Goal: Task Accomplishment & Management: Complete application form

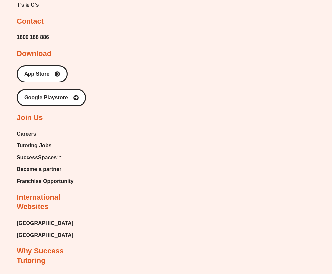
scroll to position [4137, 0]
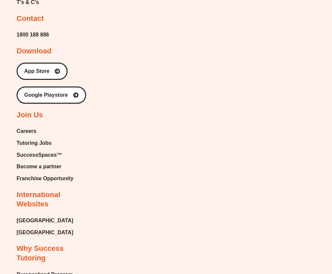
click at [35, 138] on span "Tutoring Jobs" at bounding box center [34, 143] width 35 height 10
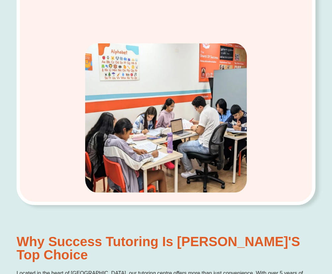
scroll to position [661, 0]
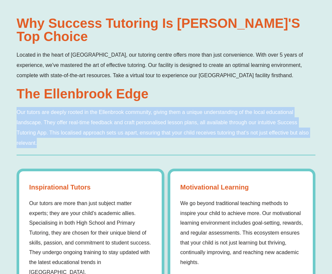
drag, startPoint x: 13, startPoint y: 109, endPoint x: 273, endPoint y: 146, distance: 263.0
click at [273, 146] on div "Why Success Tutoring is Ellenbrook's Top Choice Located in the heart of Ellenbr…" at bounding box center [166, 162] width 332 height 320
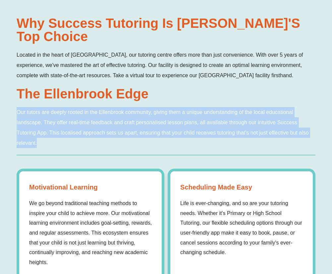
copy h2 "Our tutors are deeply rooted in the Ellenbrook community, giving them a unique …"
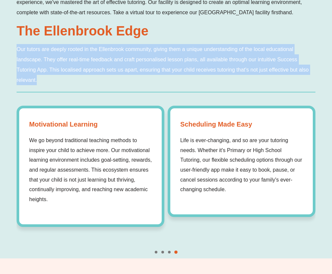
scroll to position [724, 0]
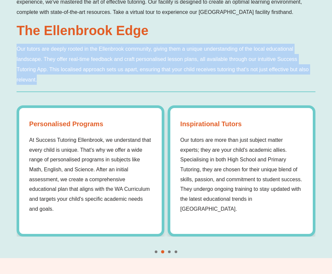
click at [250, 97] on div at bounding box center [166, 94] width 299 height 7
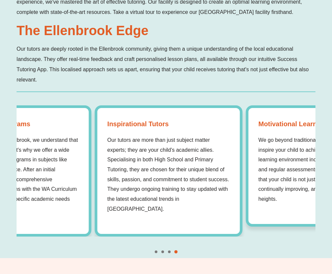
click at [258, 161] on div "Motivational Learning We go beyond traditional teaching methods to inspire your…" at bounding box center [320, 165] width 148 height 121
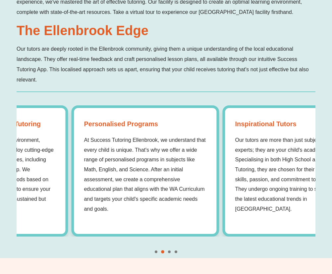
click at [71, 143] on div "Personalised Programs At Success Tutoring Ellenbrook, we understand that every …" at bounding box center [145, 170] width 148 height 131
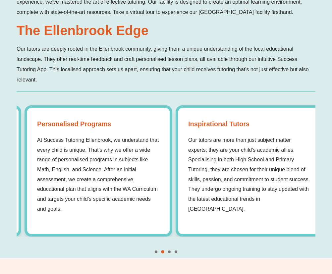
click at [38, 127] on strong "Personalised Programs" at bounding box center [98, 124] width 123 height 12
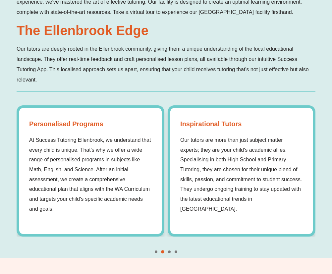
click at [53, 174] on p "At Success Tutoring Ellenbrook, we understand that every child is unique. That'…" at bounding box center [90, 174] width 123 height 79
click at [48, 162] on p "At Success Tutoring Ellenbrook, we understand that every child is unique. That'…" at bounding box center [90, 174] width 123 height 79
click at [38, 120] on strong "Personalised Programs" at bounding box center [90, 124] width 123 height 12
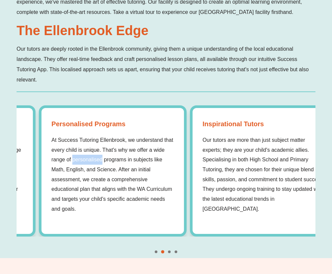
click at [51, 128] on strong "Personalised Programs" at bounding box center [112, 124] width 123 height 12
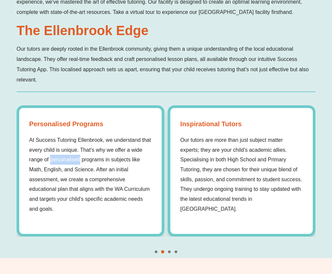
click at [45, 127] on strong "Personalised Programs" at bounding box center [90, 124] width 123 height 12
click at [28, 124] on div "Personalised Programs At Success Tutoring Ellenbrook, we understand that every …" at bounding box center [91, 170] width 148 height 131
click at [29, 124] on strong "Personalised Programs" at bounding box center [90, 124] width 123 height 12
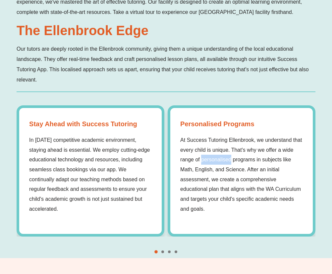
click at [268, 162] on p "At Success Tutoring Ellenbrook, we understand that every child is unique. That'…" at bounding box center [241, 174] width 123 height 79
click at [265, 159] on p "At Success Tutoring Ellenbrook, we understand that every child is unique. That'…" at bounding box center [241, 174] width 123 height 79
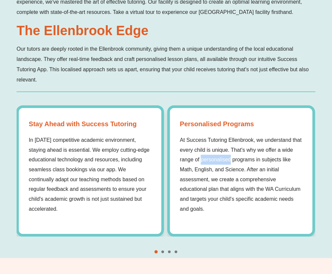
click at [253, 163] on p "At Success Tutoring Ellenbrook, we understand that every child is unique. That'…" at bounding box center [241, 174] width 123 height 79
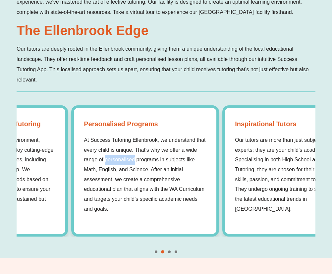
drag, startPoint x: 19, startPoint y: 134, endPoint x: 94, endPoint y: 168, distance: 81.8
click at [105, 197] on p "At Success Tutoring Ellenbrook, we understand that every child is unique. That'…" at bounding box center [145, 174] width 123 height 79
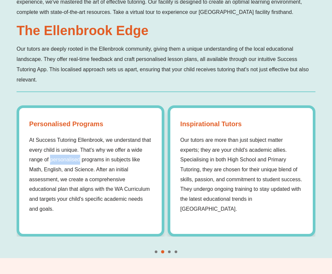
click at [51, 144] on p "At Success Tutoring Ellenbrook, we understand that every child is unique. That'…" at bounding box center [90, 174] width 123 height 79
click at [52, 143] on p "At Success Tutoring Ellenbrook, we understand that every child is unique. That'…" at bounding box center [90, 174] width 123 height 79
click at [65, 137] on p "At Success Tutoring Ellenbrook, we understand that every child is unique. That'…" at bounding box center [90, 174] width 123 height 79
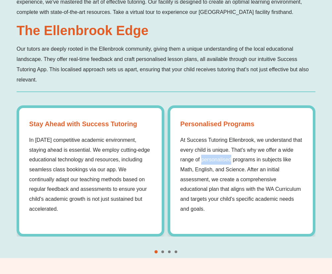
click at [180, 138] on p "At Success Tutoring Ellenbrook, we understand that every child is unique. That'…" at bounding box center [241, 174] width 123 height 79
click at [66, 138] on div "Stay Ahead with Success Tutoring In today's competitive academic environment, s…" at bounding box center [91, 170] width 148 height 131
click at [168, 158] on div "Personalised Programs At Success Tutoring Ellenbrook, we understand that every …" at bounding box center [242, 170] width 148 height 131
click at [216, 158] on p "At Success Tutoring Ellenbrook, we understand that every child is unique. That'…" at bounding box center [241, 174] width 123 height 79
click at [229, 159] on p "At Success Tutoring Ellenbrook, we understand that every child is unique. That'…" at bounding box center [241, 174] width 123 height 79
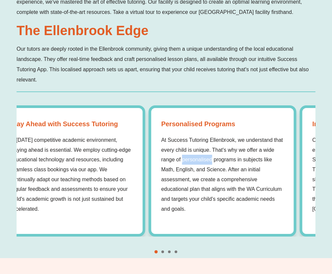
click at [228, 164] on p "At Success Tutoring Ellenbrook, we understand that every child is unique. That'…" at bounding box center [222, 174] width 123 height 79
click at [223, 183] on p "At Success Tutoring Ellenbrook, we understand that every child is unique. That'…" at bounding box center [222, 174] width 123 height 79
click at [186, 155] on p "At Success Tutoring Ellenbrook, we understand that every child is unique. That'…" at bounding box center [222, 174] width 123 height 79
click at [217, 169] on p "At Success Tutoring Ellenbrook, we understand that every child is unique. That'…" at bounding box center [222, 174] width 123 height 79
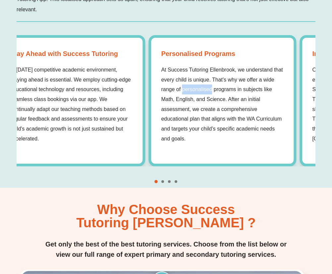
scroll to position [793, 0]
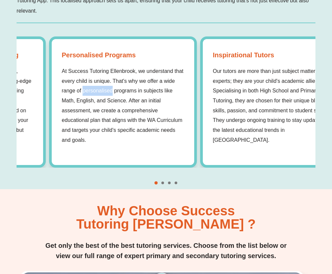
click at [0, 135] on div "Why Success Tutoring is Ellenbrook's Top Choice Located in the heart of Ellenbr…" at bounding box center [166, 29] width 332 height 320
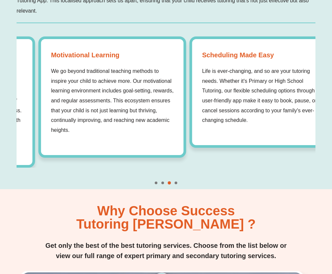
click at [144, 140] on div "Motivational Learning We go beyond traditional teaching methods to inspire your…" at bounding box center [112, 96] width 148 height 121
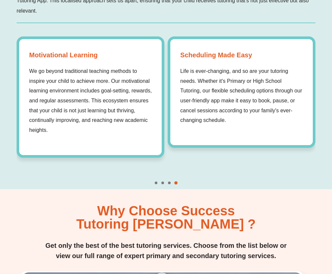
click at [223, 126] on div "Scheduling Made Easy Life is ever-changing, and so are your tutoring needs. Whe…" at bounding box center [242, 91] width 148 height 111
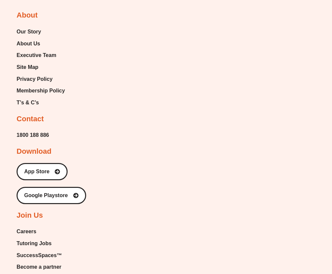
scroll to position [4048, 0]
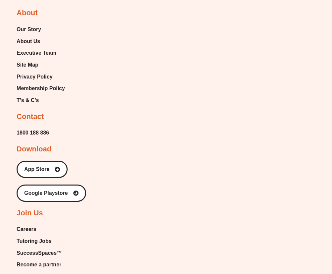
click at [34, 236] on span "Tutoring Jobs" at bounding box center [34, 241] width 35 height 10
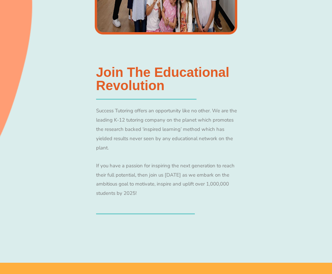
scroll to position [410, 0]
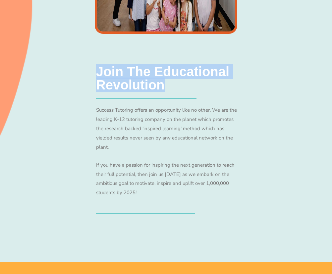
drag, startPoint x: 166, startPoint y: 83, endPoint x: 66, endPoint y: 68, distance: 101.1
click at [66, 68] on div "Join the Educational Revolution Success Tutoring offers an opportunity like no …" at bounding box center [166, 48] width 299 height 427
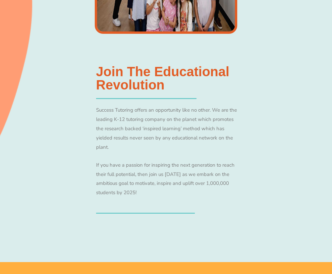
click at [149, 101] on div "Join the Educational Revolution Success Tutoring offers an opportunity like no …" at bounding box center [166, 139] width 143 height 149
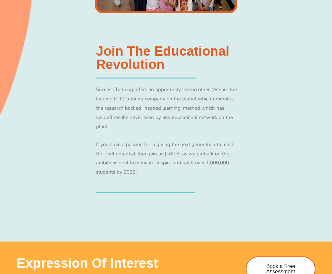
scroll to position [451, 0]
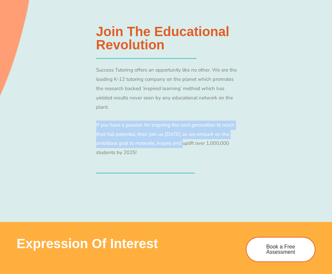
drag, startPoint x: 95, startPoint y: 123, endPoint x: 186, endPoint y: 141, distance: 92.8
click at [186, 141] on div "Join the Educational Revolution Success Tutoring offers an opportunity like no …" at bounding box center [166, 99] width 143 height 149
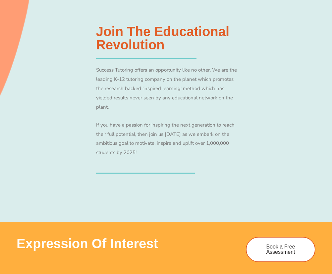
click at [172, 155] on p "If you have a passion for inspiring the next generation to reach their full pot…" at bounding box center [166, 139] width 141 height 37
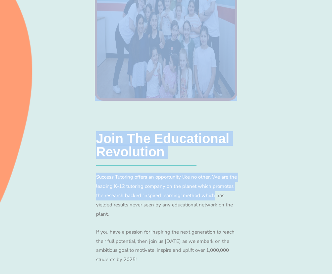
scroll to position [424, 0]
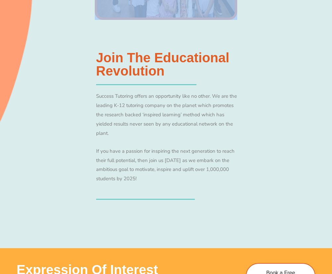
drag, startPoint x: 127, startPoint y: 92, endPoint x: 267, endPoint y: 47, distance: 146.9
click at [266, 47] on div "Join our team of motivated, inspired and uplifted tutors​ Careers It's Not Just…" at bounding box center [166, 181] width 332 height 1269
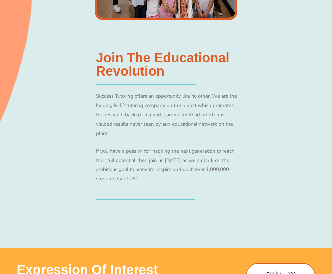
drag, startPoint x: 268, startPoint y: 46, endPoint x: 263, endPoint y: 47, distance: 5.7
click at [268, 46] on div "Join the Educational Revolution Success Tutoring offers an opportunity like no …" at bounding box center [166, 34] width 299 height 427
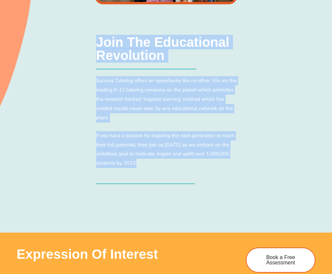
scroll to position [510, 0]
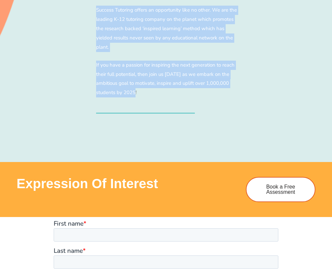
drag, startPoint x: 98, startPoint y: 53, endPoint x: 251, endPoint y: 88, distance: 157.4
copy div "Join the Educational Revolution Success Tutoring offers an opportunity like no …"
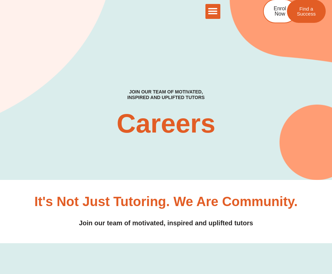
scroll to position [0, 0]
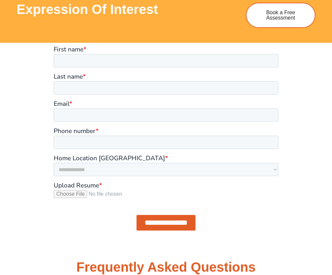
scroll to position [686, 0]
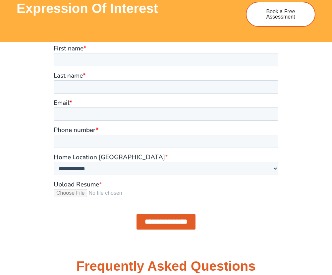
click at [224, 173] on select "**********" at bounding box center [166, 167] width 225 height 13
select select "**********"
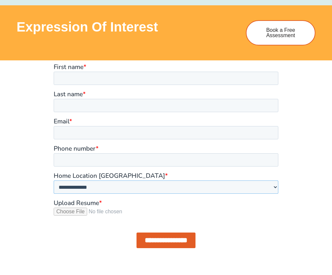
scroll to position [667, 0]
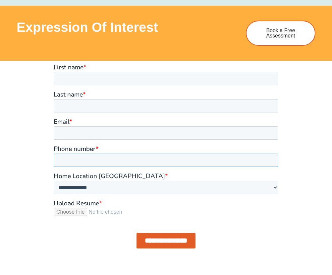
click at [164, 162] on input "Phone number *" at bounding box center [166, 159] width 225 height 13
type input "**********"
type input "****"
type input "**********"
click at [65, 136] on input "Email *" at bounding box center [166, 132] width 225 height 13
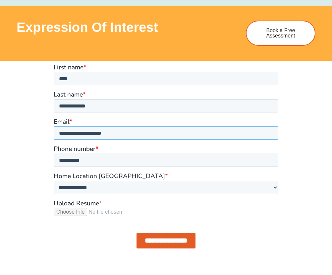
type input "**********"
click at [156, 121] on label "Email *" at bounding box center [166, 121] width 225 height 7
click at [156, 126] on input "**********" at bounding box center [166, 132] width 225 height 13
click at [296, 125] on div at bounding box center [165, 162] width 325 height 202
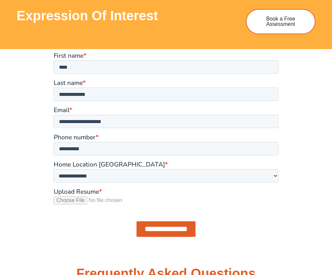
scroll to position [674, 0]
